Goal: Information Seeking & Learning: Learn about a topic

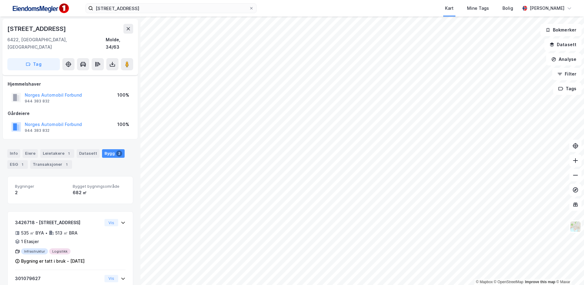
scroll to position [50, 0]
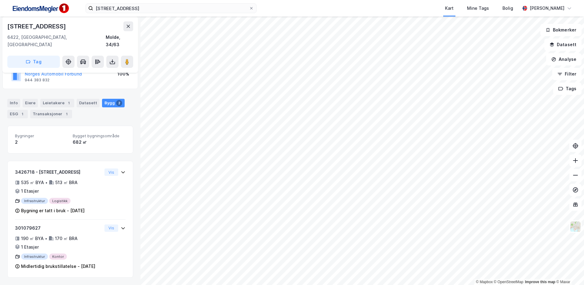
click at [327, 0] on html "gammelseterlia 9 Kart Mine Tags Bolig Stine Grønnhaug © Mapbox © OpenStreetMap …" at bounding box center [292, 142] width 584 height 285
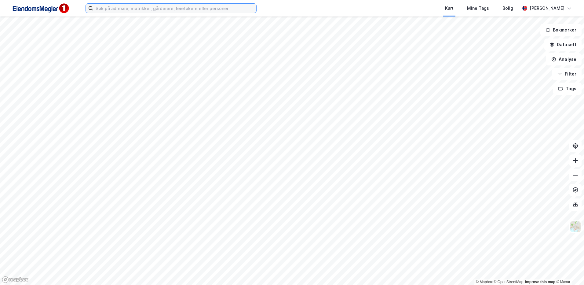
click at [141, 8] on input at bounding box center [174, 8] width 163 height 9
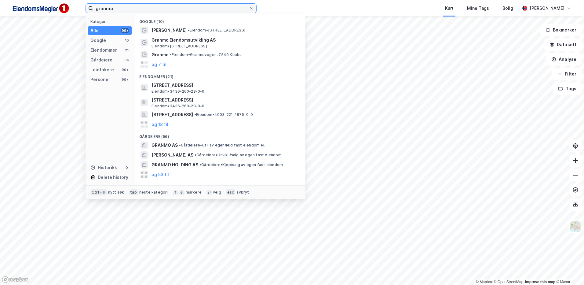
drag, startPoint x: 121, startPoint y: 10, endPoint x: 68, endPoint y: 6, distance: 52.9
click at [68, 6] on div "granmo Kategori Alle 99+ Google 10 Eiendommer 21 Gårdeiere 56 Leietakere 99+ Pe…" at bounding box center [292, 8] width 584 height 16
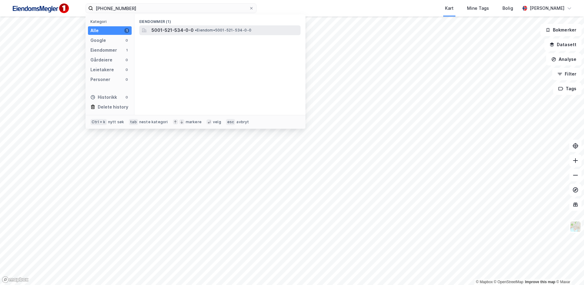
click at [200, 26] on div "5001-521-534-0-0 • Eiendom • 5001-521-534-0-0" at bounding box center [219, 30] width 161 height 10
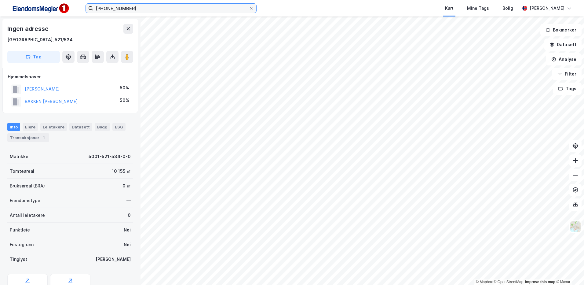
click at [137, 10] on input "[PHONE_NUMBER]" at bounding box center [171, 8] width 156 height 9
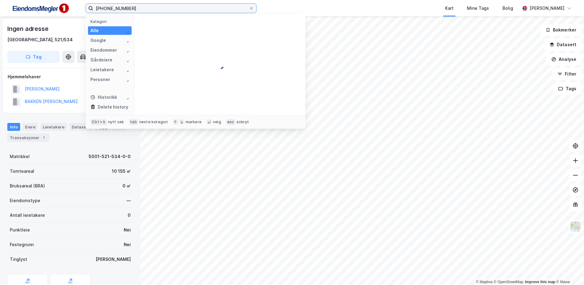
type input "[PHONE_NUMBER]"
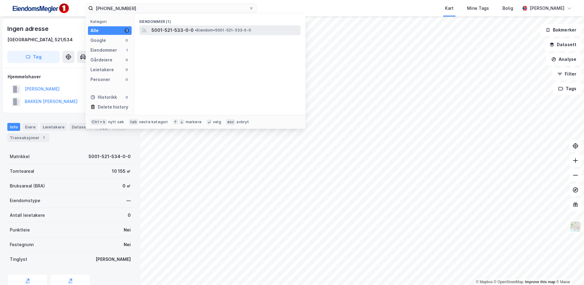
click at [178, 32] on span "5001-521-533-0-0" at bounding box center [172, 30] width 42 height 7
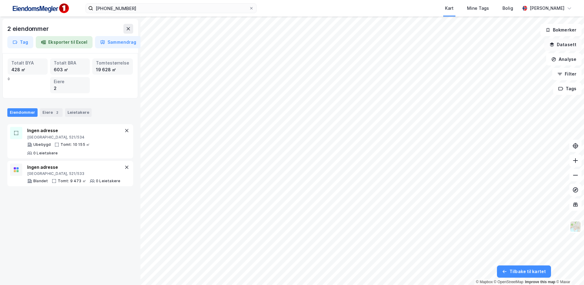
click at [563, 46] on button "Datasett" at bounding box center [562, 44] width 37 height 12
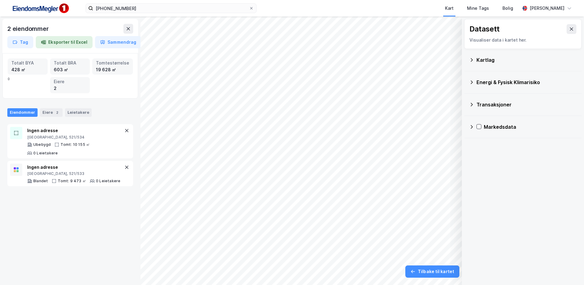
click at [511, 60] on div "Kartlag" at bounding box center [526, 59] width 100 height 7
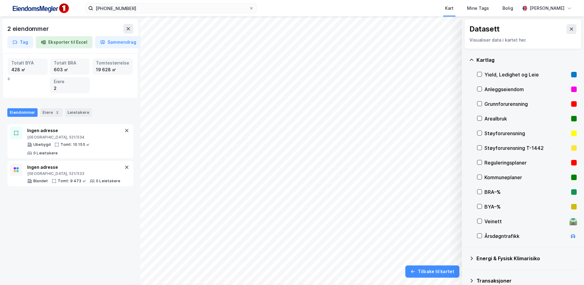
click at [494, 160] on div "Reguleringsplaner" at bounding box center [526, 162] width 84 height 7
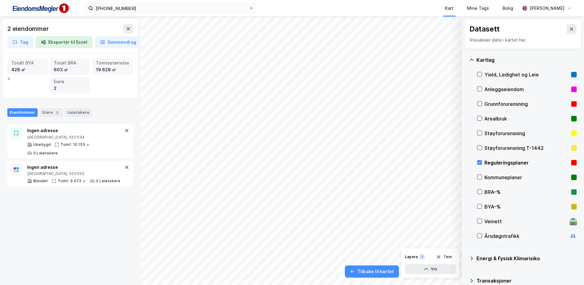
click at [493, 165] on div "Reguleringsplaner" at bounding box center [526, 162] width 84 height 7
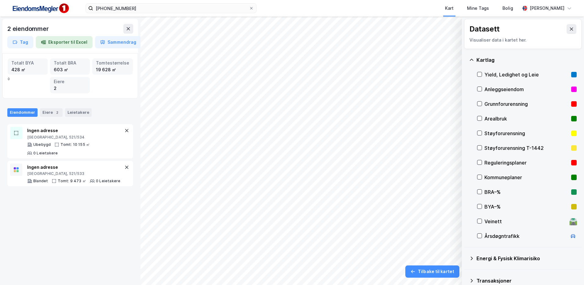
click at [490, 176] on div "Kommuneplaner" at bounding box center [526, 176] width 84 height 7
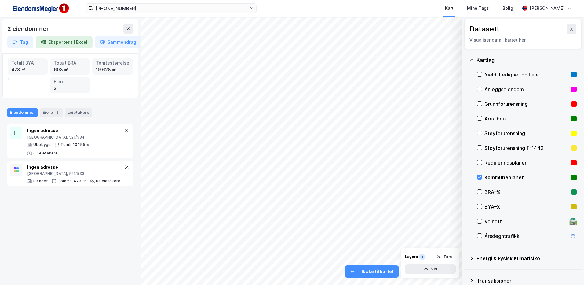
click at [491, 178] on div "Kommuneplaner" at bounding box center [526, 176] width 84 height 7
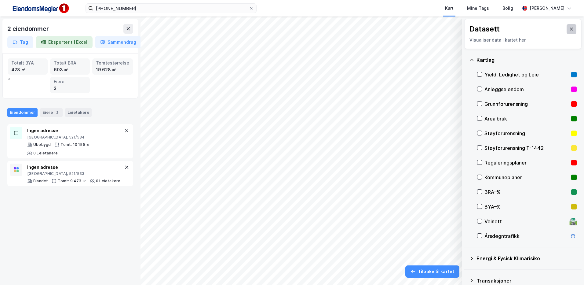
click at [570, 26] on button at bounding box center [571, 29] width 10 height 10
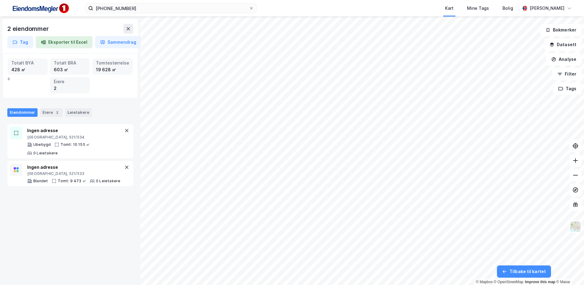
click at [125, 23] on div "2 eiendommer Tag Eksporter til Excel Sammendrag" at bounding box center [70, 36] width 136 height 34
click at [127, 28] on icon at bounding box center [128, 28] width 5 height 5
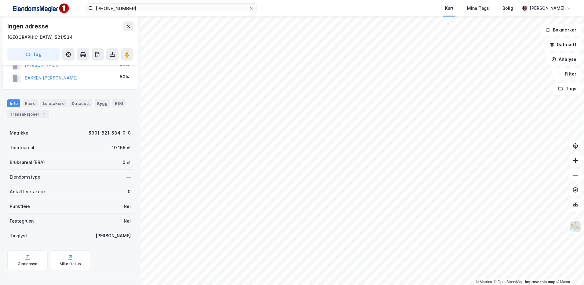
scroll to position [53, 0]
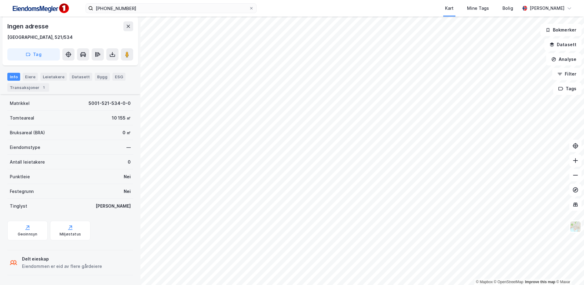
click at [38, 243] on div "Matrikkel 5001-521-534-0-0 Tomteareal 10 155 ㎡ Bruksareal (BRA) 0 ㎡ Eiendomstyp…" at bounding box center [70, 186] width 126 height 181
click at [36, 229] on div "Geoinnsyn" at bounding box center [27, 230] width 40 height 20
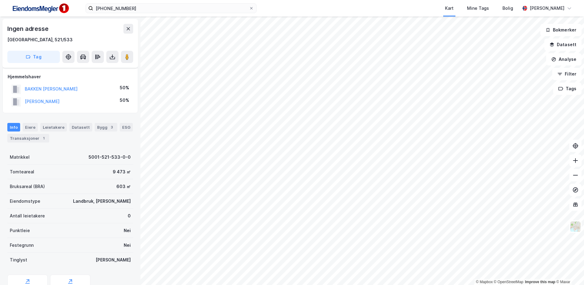
scroll to position [53, 0]
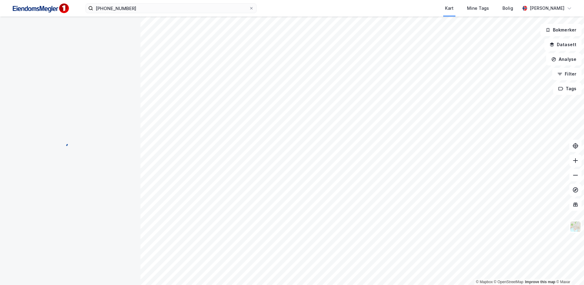
scroll to position [53, 0]
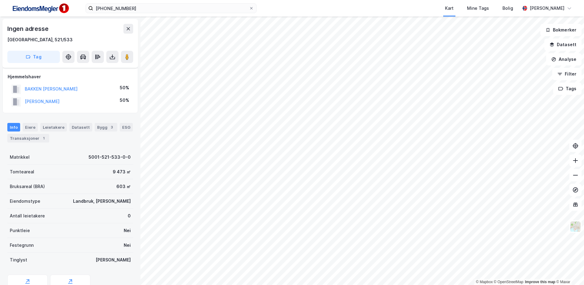
scroll to position [53, 0]
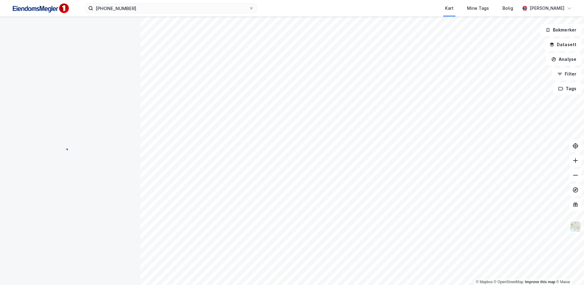
scroll to position [53, 0]
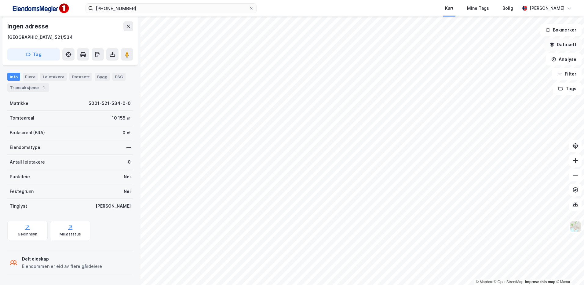
click at [560, 45] on button "Datasett" at bounding box center [562, 44] width 37 height 12
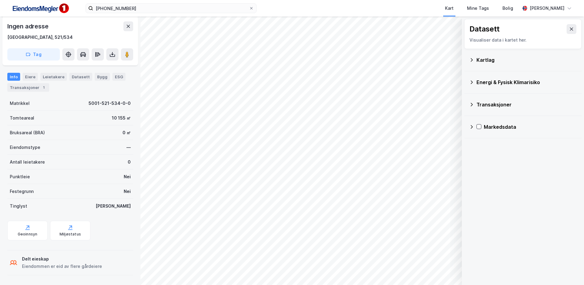
click at [483, 61] on div "Kartlag" at bounding box center [526, 59] width 100 height 7
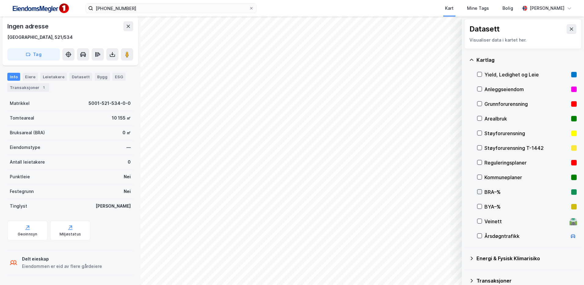
click at [480, 191] on icon at bounding box center [479, 191] width 4 height 4
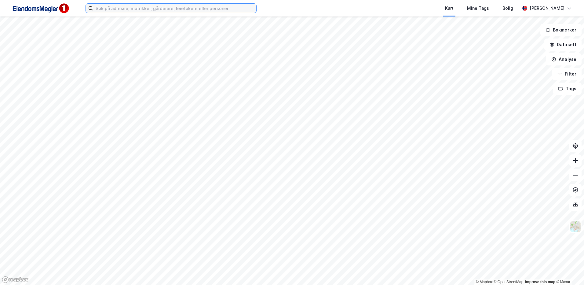
click at [129, 12] on input at bounding box center [174, 8] width 163 height 9
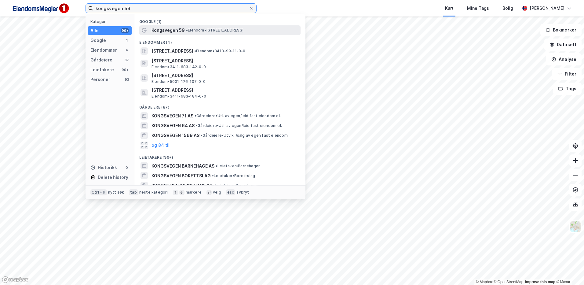
type input "kongsvegen 59"
click at [190, 31] on span "• Eiendom • Kongsvegen 59, 7088 Heimdal" at bounding box center [214, 30] width 57 height 5
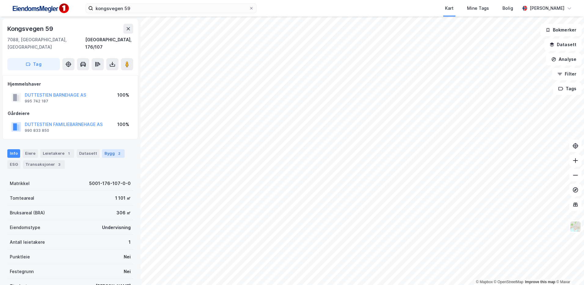
click at [106, 149] on div "Bygg 2" at bounding box center [113, 153] width 23 height 9
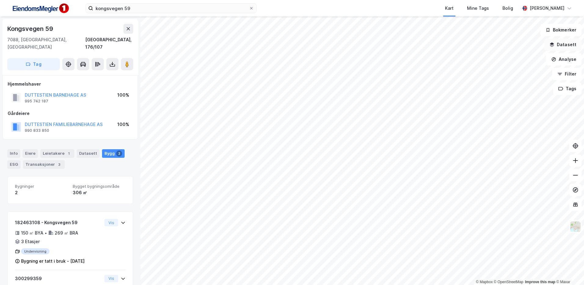
click at [568, 46] on button "Datasett" at bounding box center [562, 44] width 37 height 12
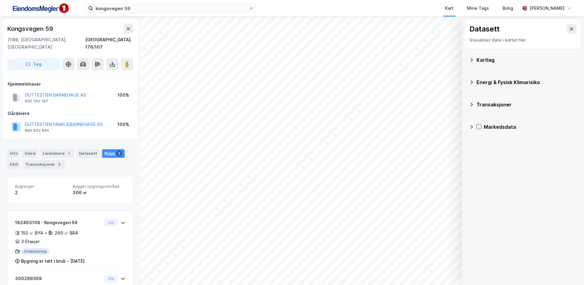
click at [491, 58] on div "Kartlag" at bounding box center [526, 59] width 100 height 7
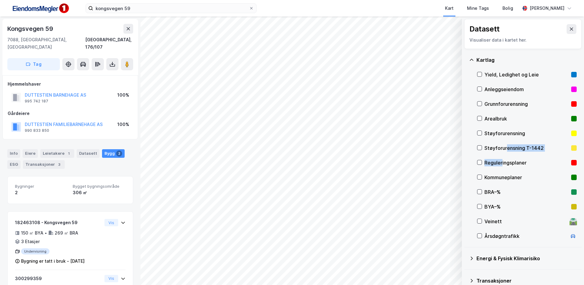
drag, startPoint x: 505, startPoint y: 149, endPoint x: 503, endPoint y: 162, distance: 13.7
click at [503, 162] on div "Yield, Ledighet og Leie Anleggseiendom Grunnforurensning Arealbruk Støyforurens…" at bounding box center [527, 155] width 100 height 176
click at [480, 162] on icon at bounding box center [479, 162] width 4 height 4
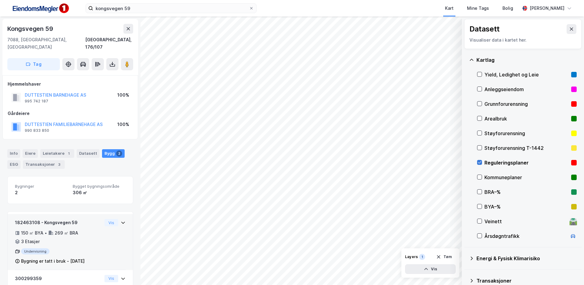
scroll to position [43, 0]
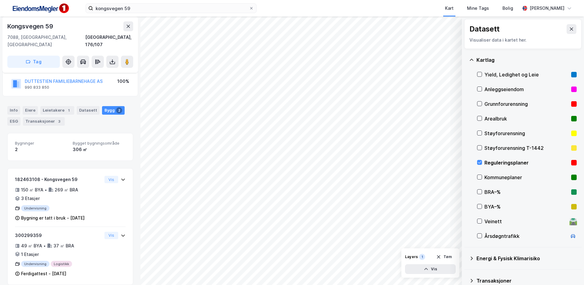
click at [482, 162] on div "Reguleringsplaner" at bounding box center [527, 162] width 100 height 15
click at [481, 172] on div "Kommuneplaner" at bounding box center [527, 177] width 100 height 15
click at [15, 106] on div "Info" at bounding box center [13, 110] width 13 height 9
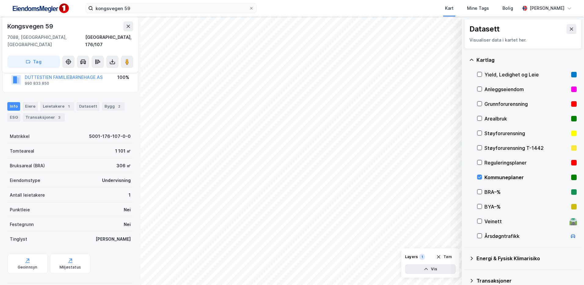
scroll to position [48, 0]
click at [31, 263] on div "Geoinnsyn" at bounding box center [28, 265] width 20 height 5
